Goal: Transaction & Acquisition: Subscribe to service/newsletter

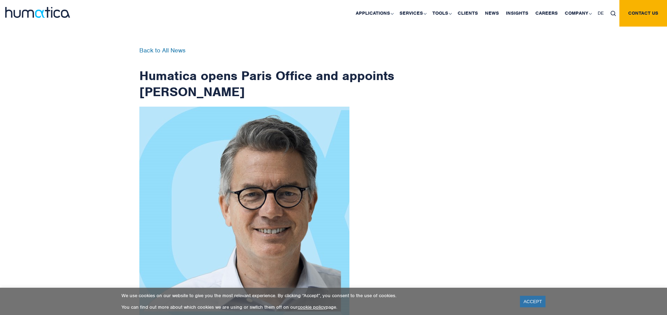
scroll to position [1117, 0]
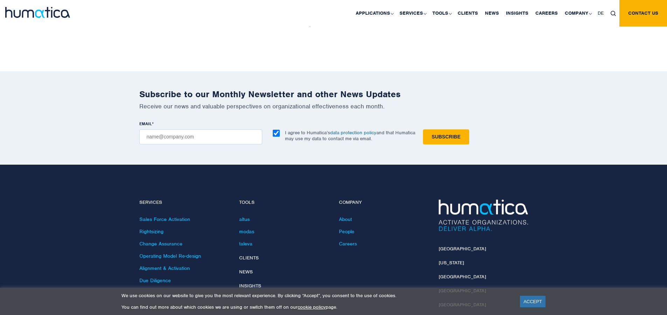
checkbox input "true"
type input "[EMAIL_ADDRESS][DOMAIN_NAME]"
click at [423, 130] on input "Subscribe" at bounding box center [446, 137] width 46 height 15
